Goal: Check status: Check status

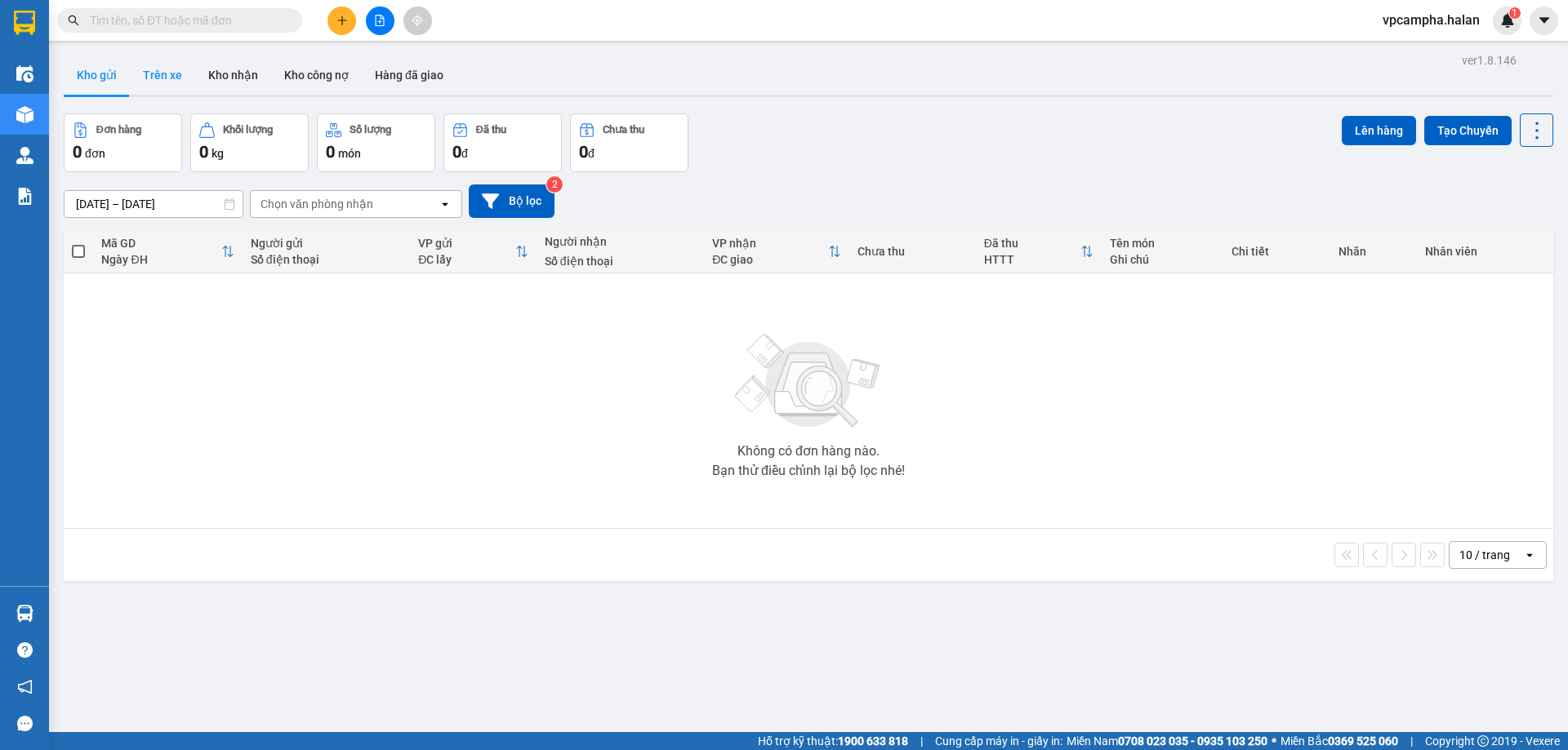
click at [159, 76] on button "Trên xe" at bounding box center [162, 75] width 65 height 39
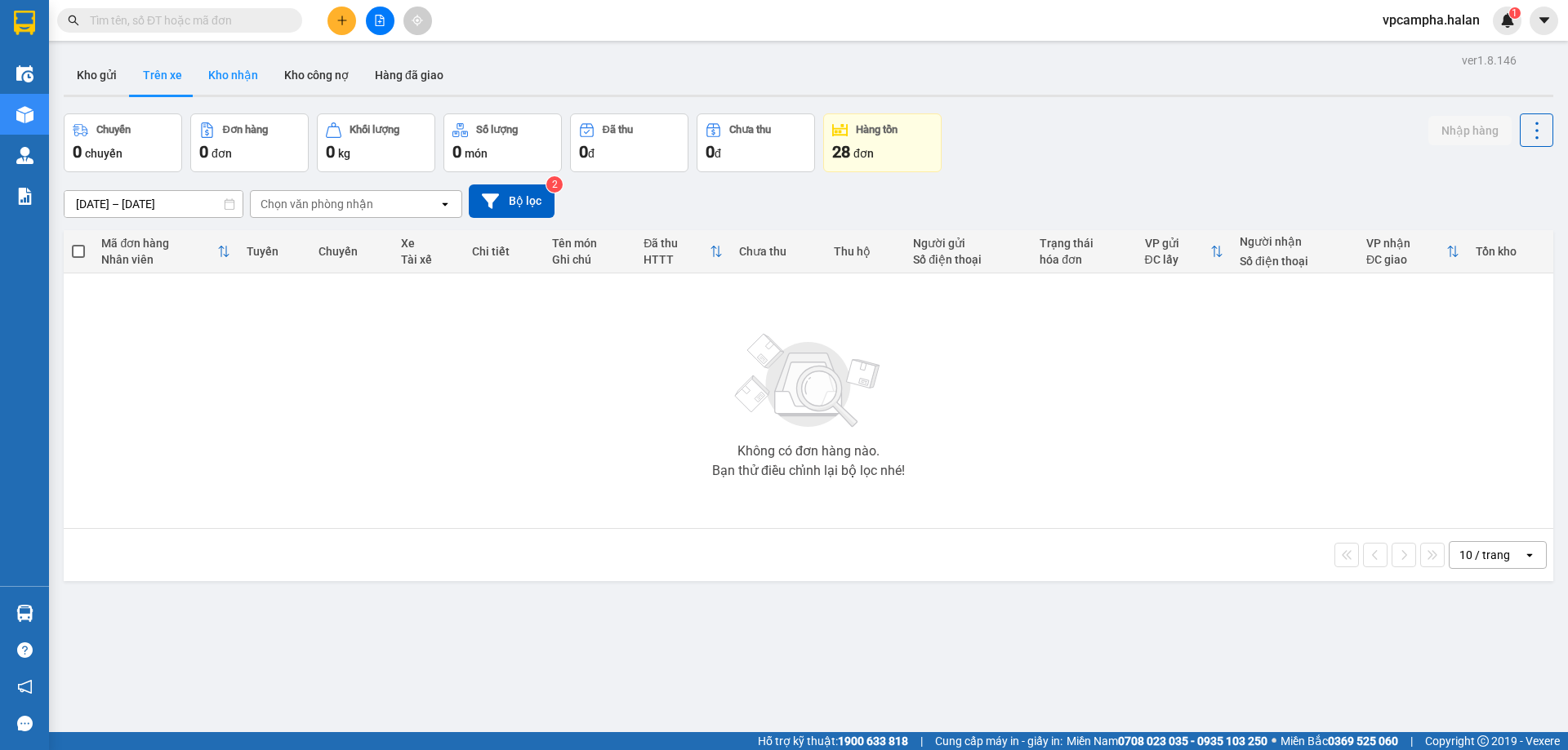
click at [239, 76] on button "Kho nhận" at bounding box center [233, 75] width 76 height 39
type input "15/08/2025 – 13/10/2025"
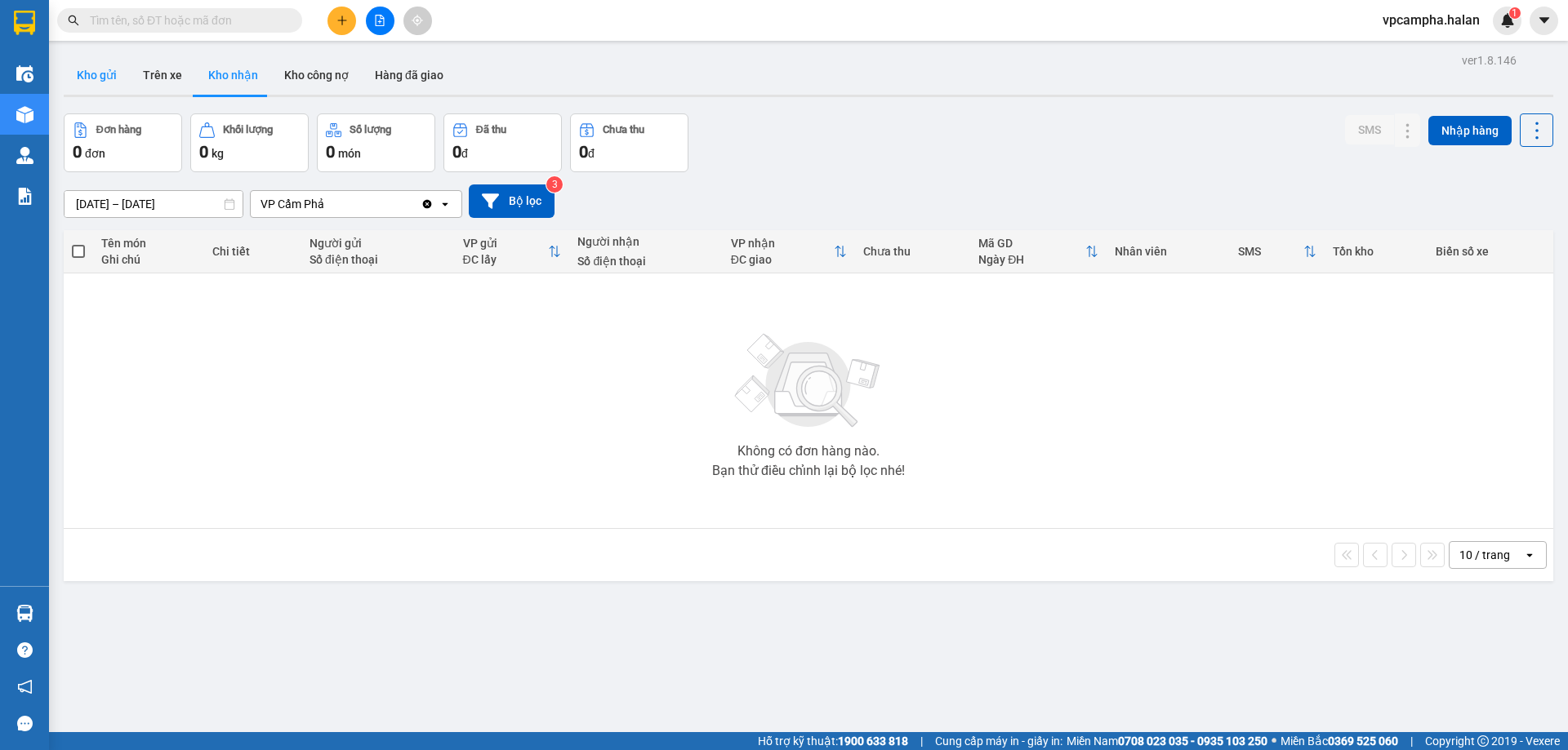
click at [86, 81] on button "Kho gửi" at bounding box center [96, 75] width 66 height 39
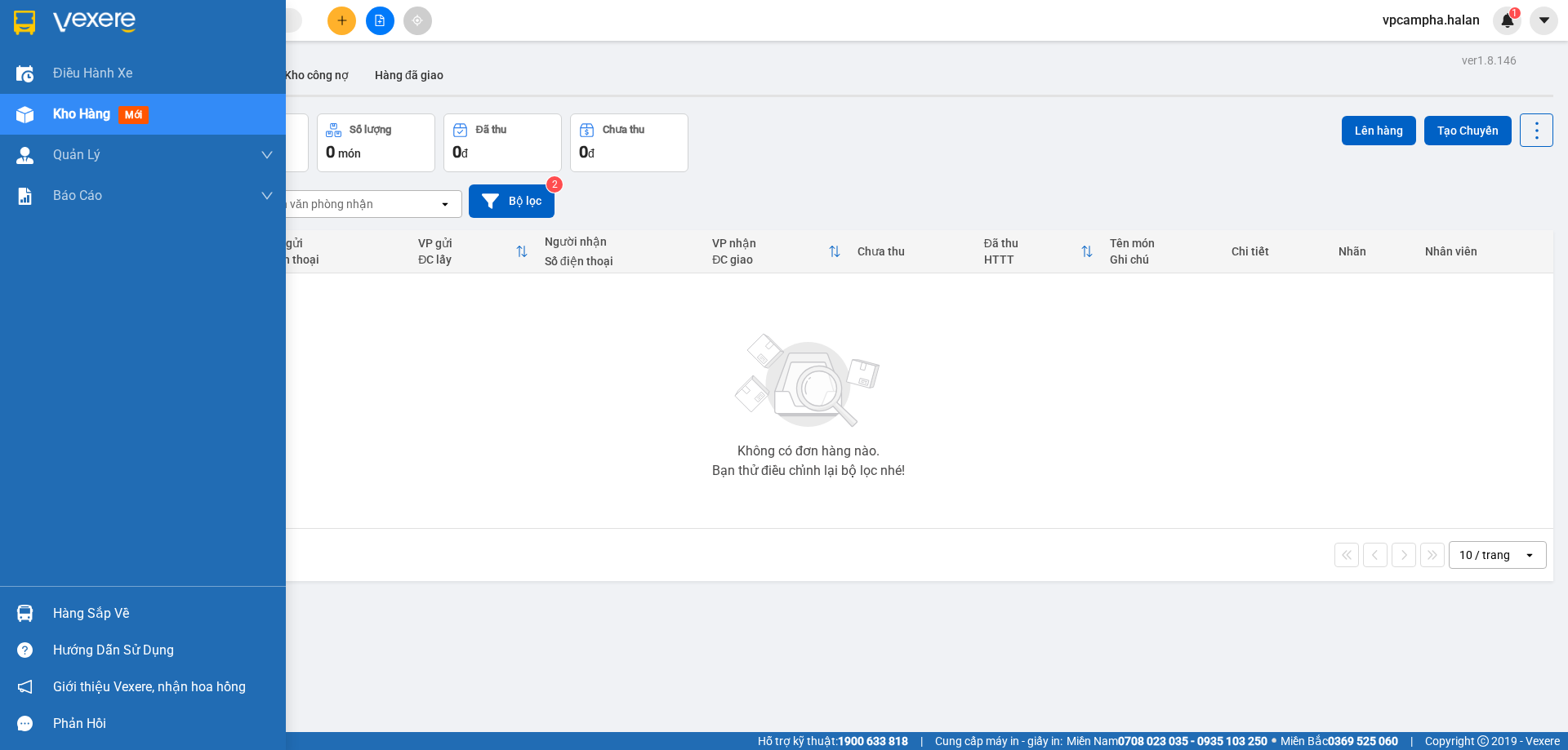
click at [75, 618] on div "Hàng sắp về" at bounding box center [163, 613] width 221 height 24
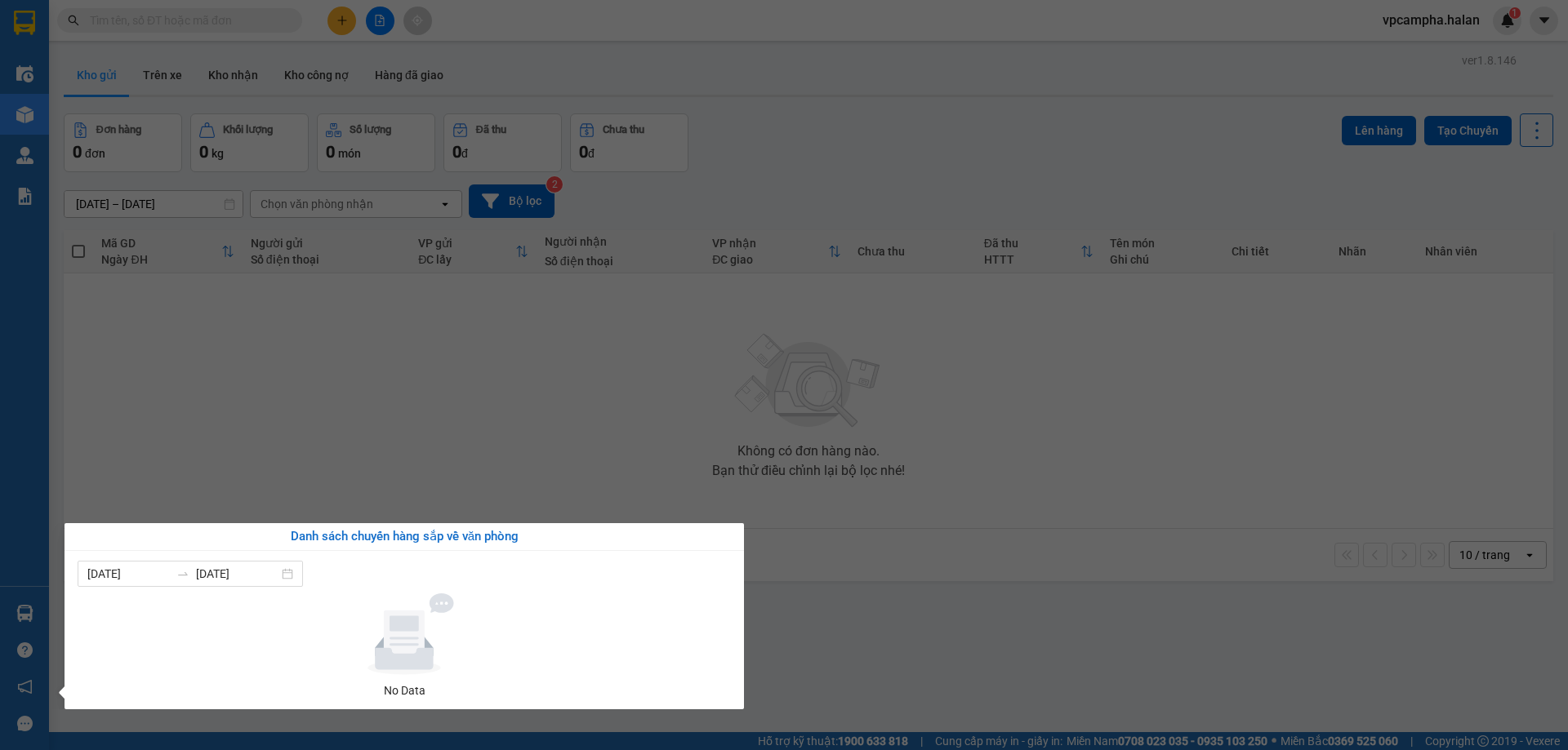
click at [886, 600] on section "Kết quả tìm kiếm ( 0 ) Bộ lọc No Data vpcampha.halan 1 Điều hành xe Kho hàng mớ…" at bounding box center [784, 375] width 1568 height 750
